Goal: Find contact information: Find contact information

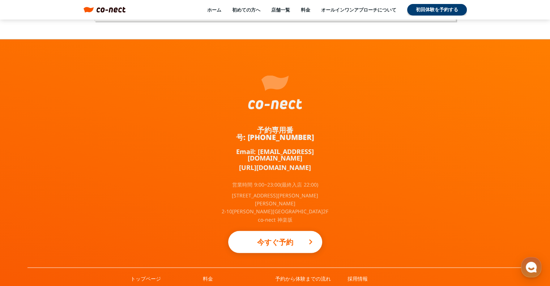
scroll to position [4735, 0]
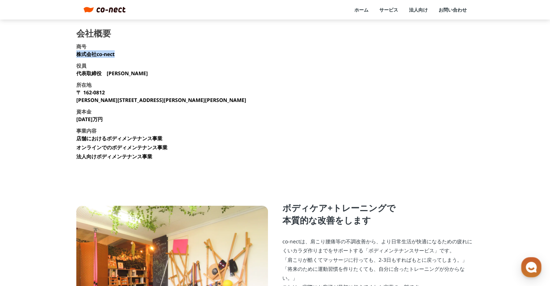
drag, startPoint x: 61, startPoint y: 56, endPoint x: 116, endPoint y: 55, distance: 55.0
click at [116, 55] on main "会社概要 商号 株式会社co-nect 役員 代表取締役　中山 友貴 所在地 〒 162-0812 東京都新宿区西五軒町2-10 東松ビル2F 資本金 135…" at bounding box center [275, 209] width 550 height 360
copy p "株式会社co-nect"
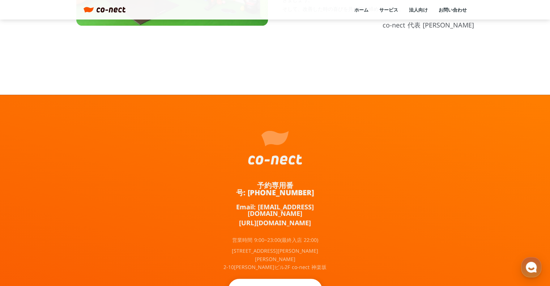
scroll to position [396, 0]
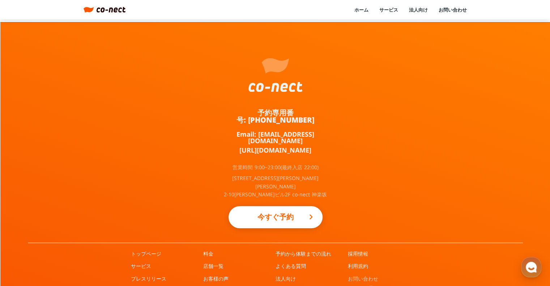
click at [360, 275] on link "お問い合わせ" at bounding box center [363, 278] width 30 height 7
